Goal: Information Seeking & Learning: Learn about a topic

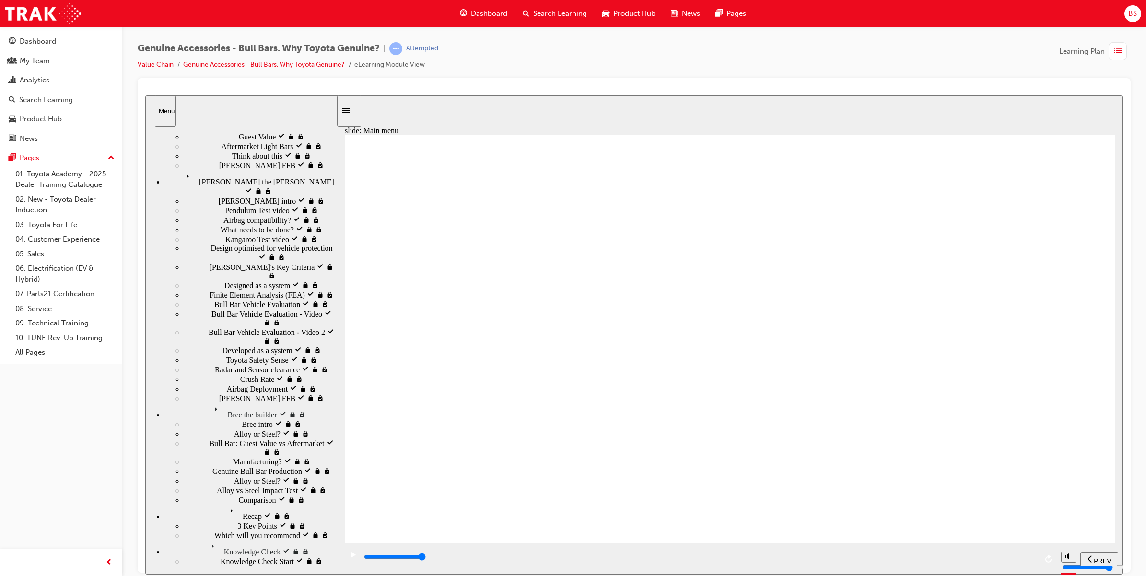
scroll to position [27, 0]
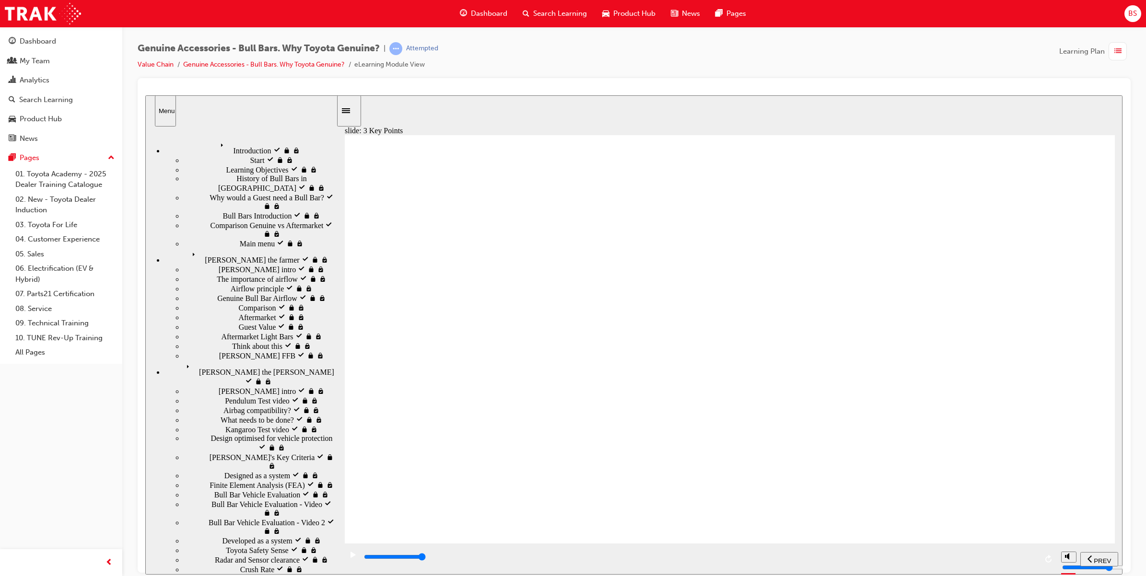
type input "6900"
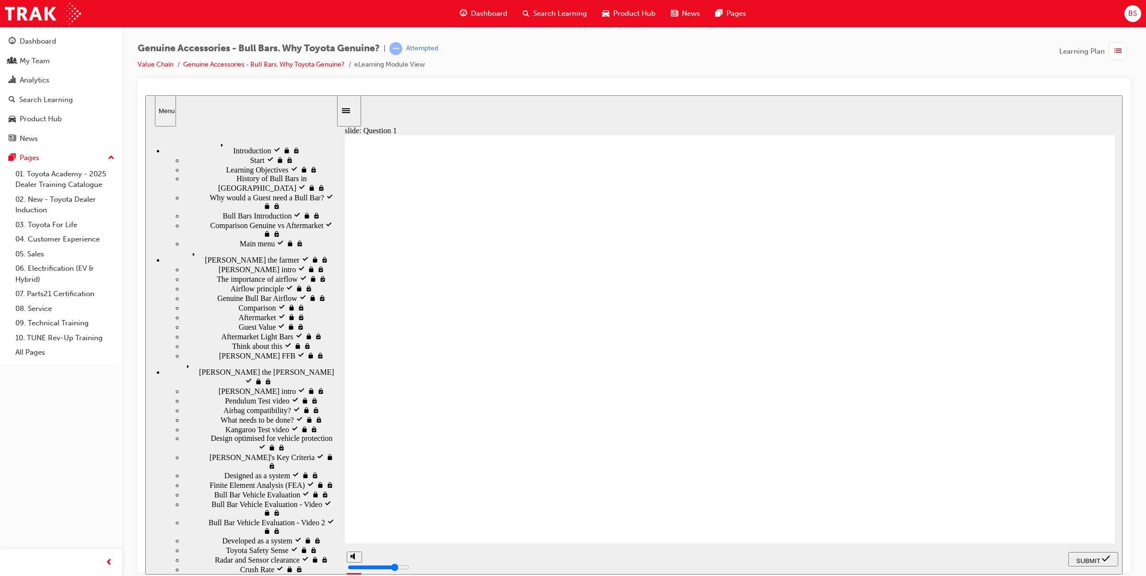
radio input "true"
click at [1096, 557] on span "SUBMIT" at bounding box center [1089, 560] width 24 height 7
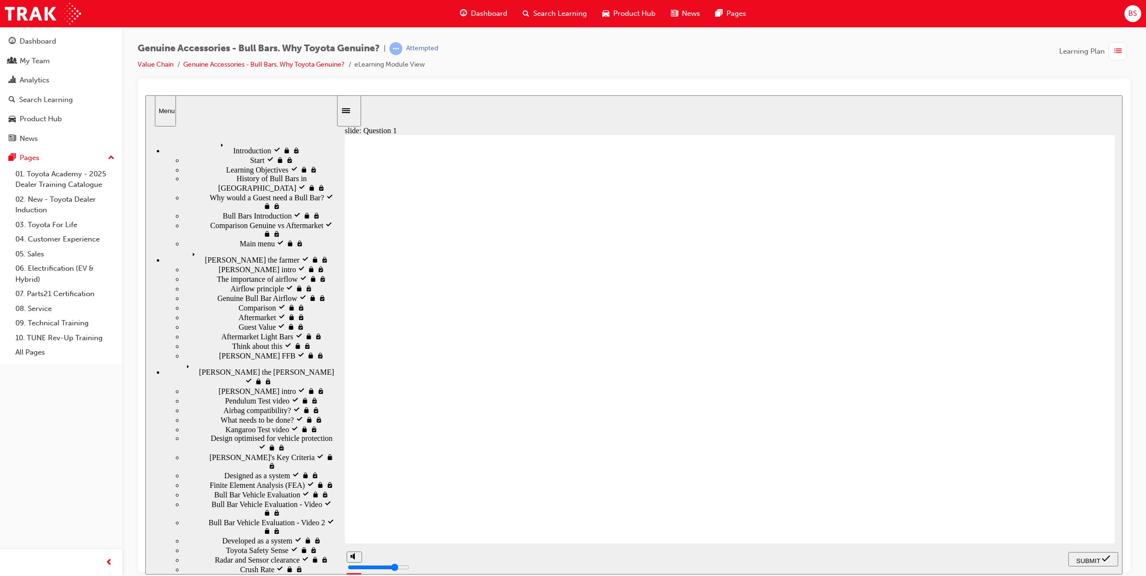
radio input "true"
click at [1085, 558] on span "SUBMIT" at bounding box center [1089, 560] width 24 height 7
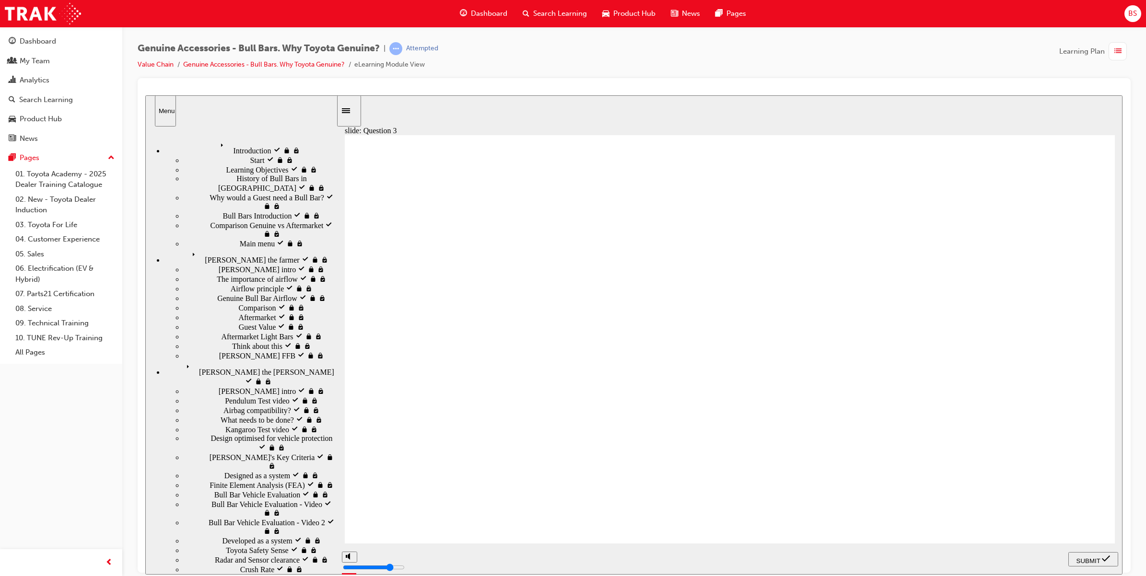
radio input "true"
click at [1080, 554] on div "SUBMIT" at bounding box center [1093, 559] width 42 height 10
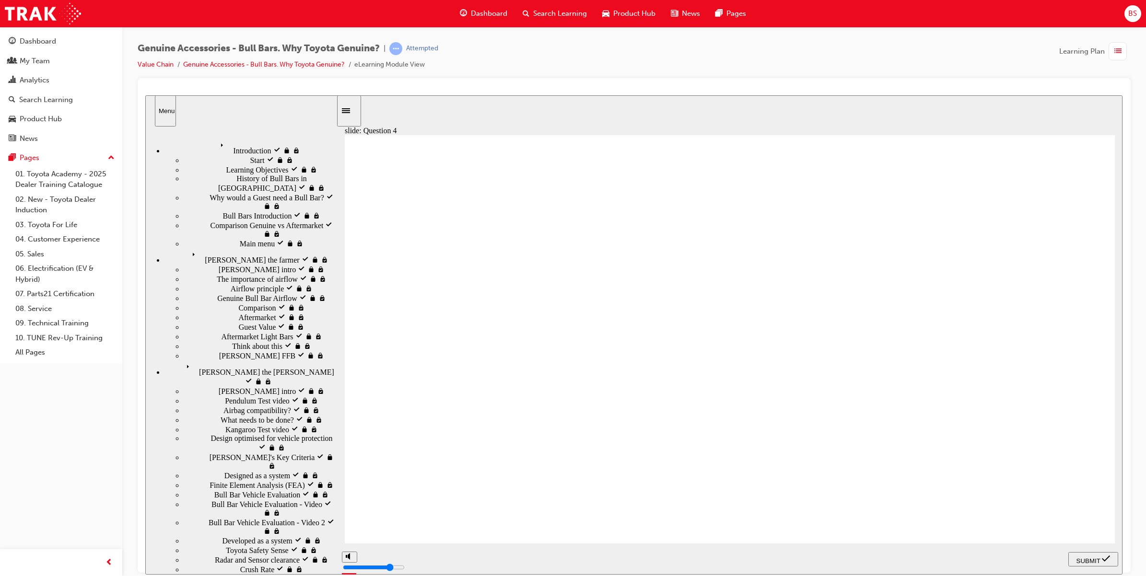
radio input "true"
click at [1084, 559] on span "SUBMIT" at bounding box center [1089, 560] width 24 height 7
radio input "true"
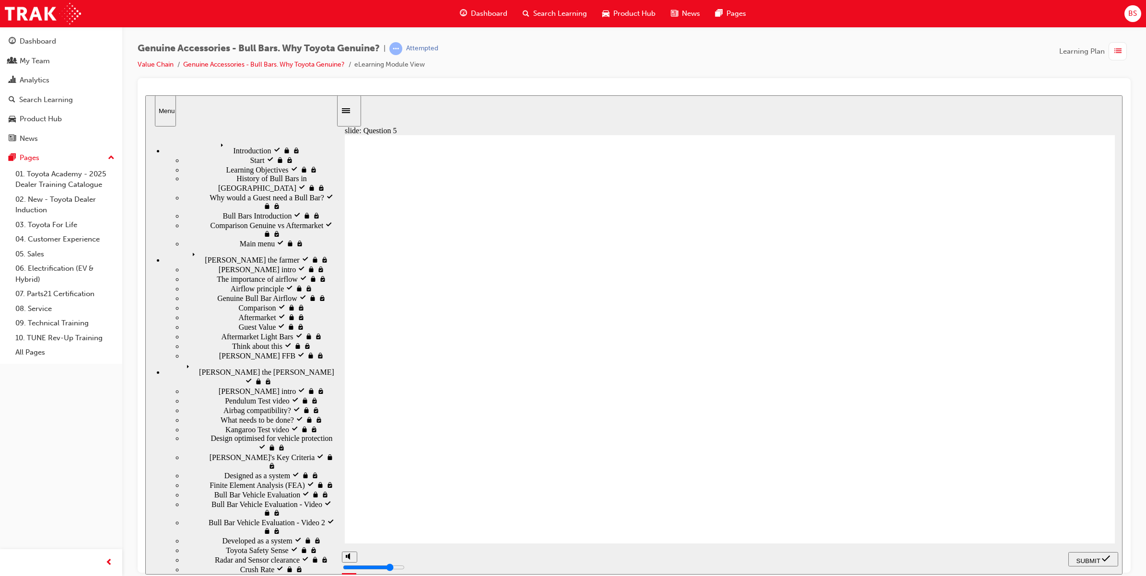
click at [1101, 554] on div "SUBMIT" at bounding box center [1093, 559] width 42 height 10
radio input "true"
click at [1089, 558] on span "SUBMIT" at bounding box center [1089, 560] width 24 height 7
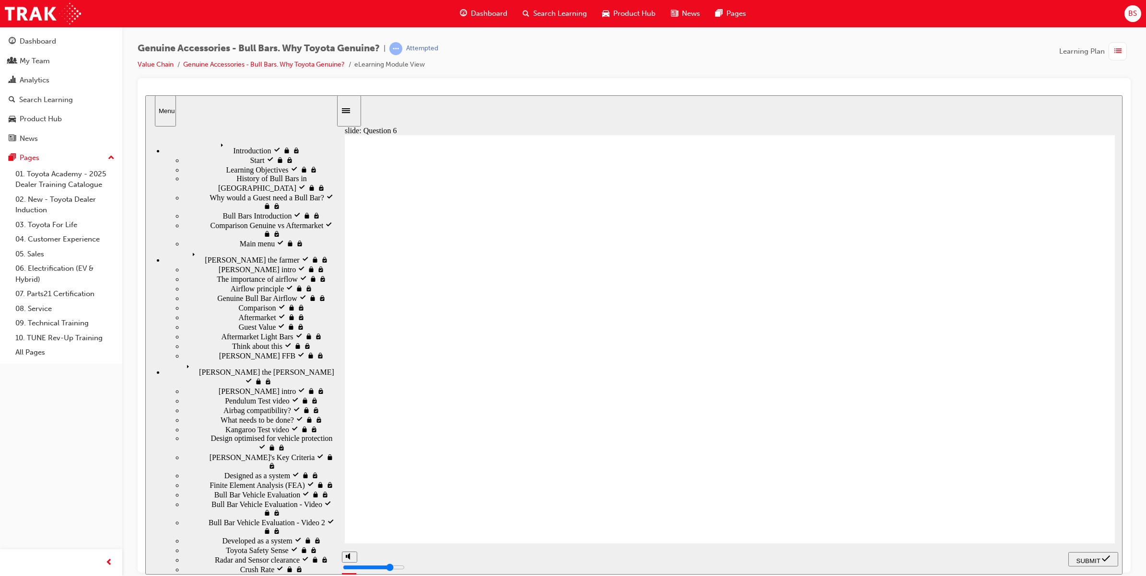
radio input "true"
click at [1087, 559] on span "SUBMIT" at bounding box center [1089, 560] width 24 height 7
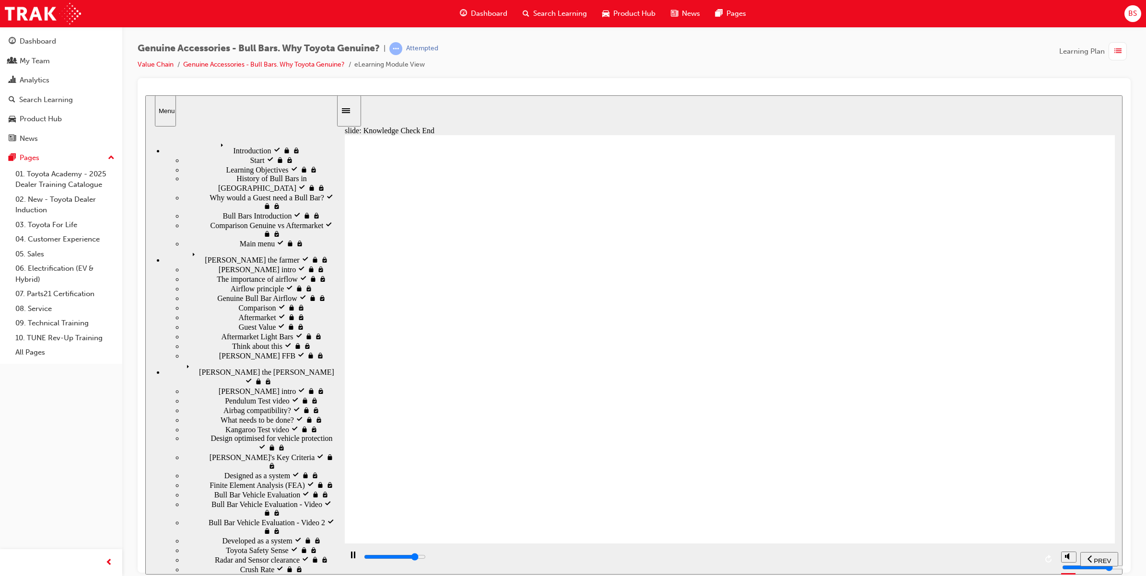
type input "23000"
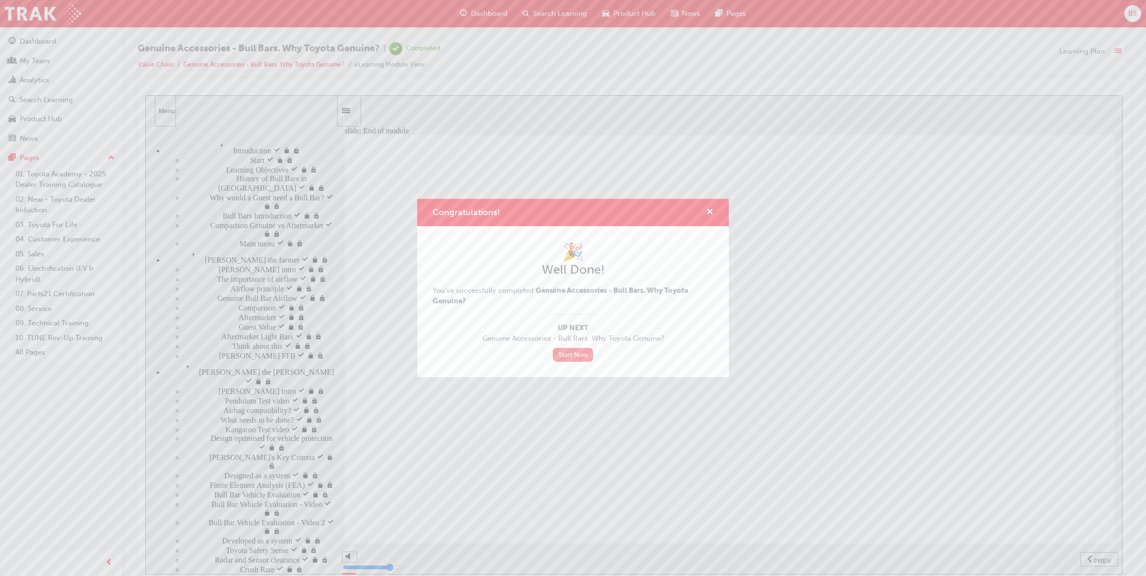
click at [573, 355] on link "Start Now" at bounding box center [573, 355] width 40 height 14
click at [570, 351] on link "Start Now" at bounding box center [573, 355] width 40 height 14
click at [567, 352] on link "Start Now" at bounding box center [573, 355] width 40 height 14
